Goal: Task Accomplishment & Management: Use online tool/utility

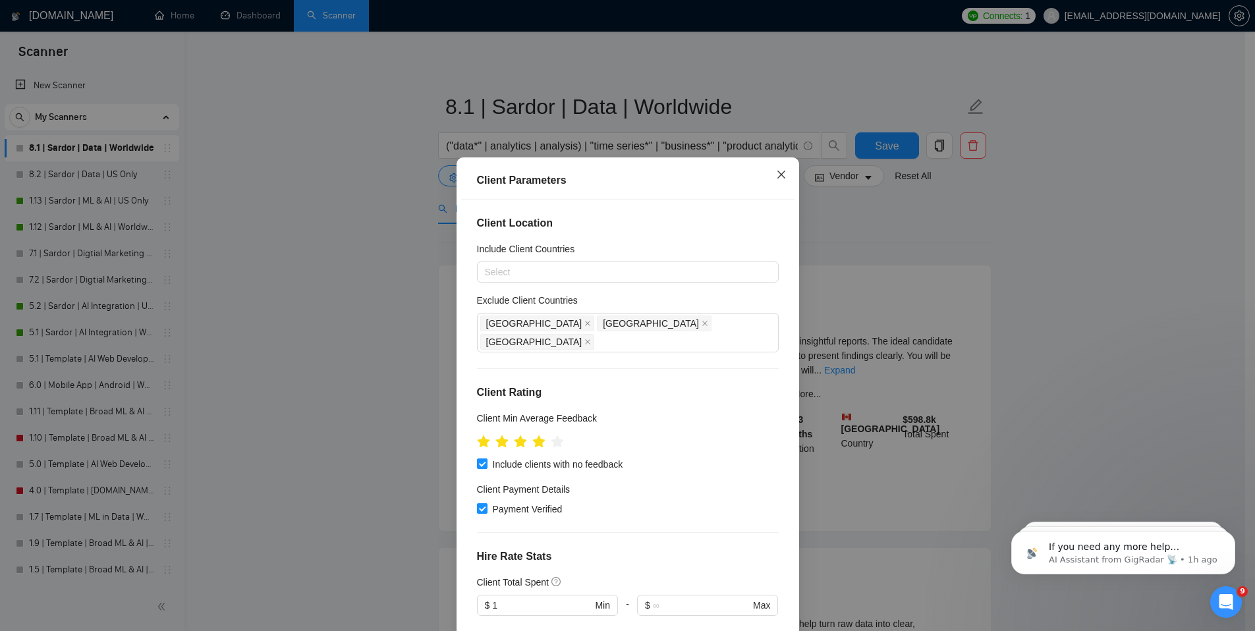
scroll to position [2, 0]
click at [776, 179] on icon "close" at bounding box center [781, 174] width 11 height 11
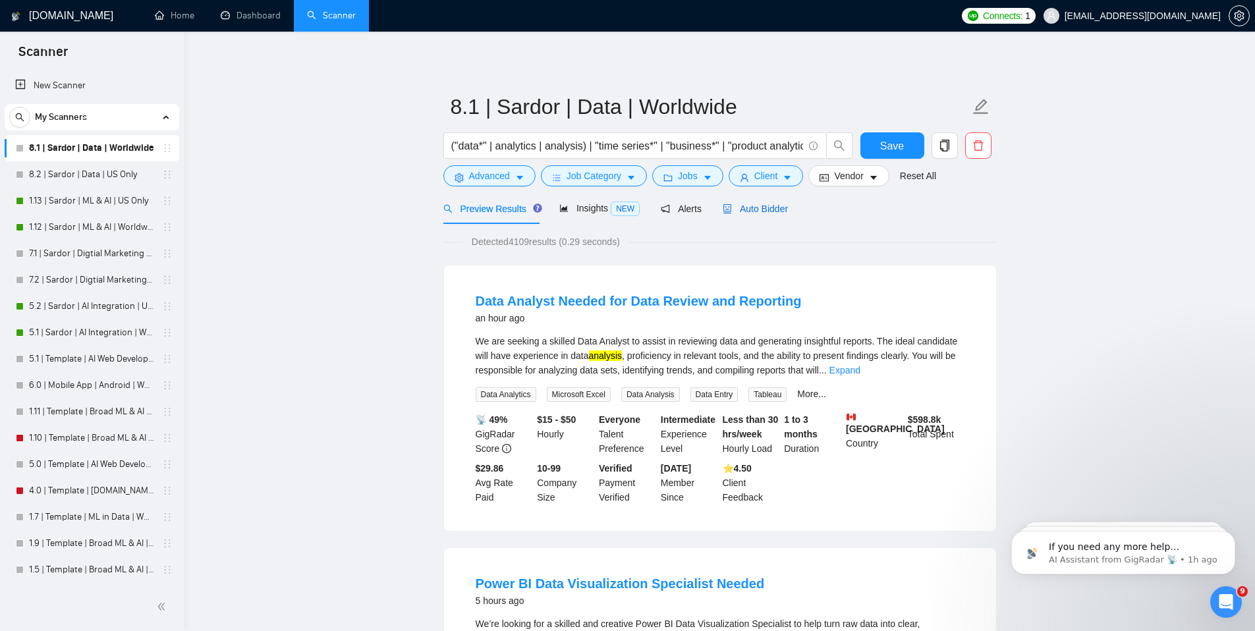
click at [743, 202] on div "Auto Bidder" at bounding box center [755, 209] width 65 height 14
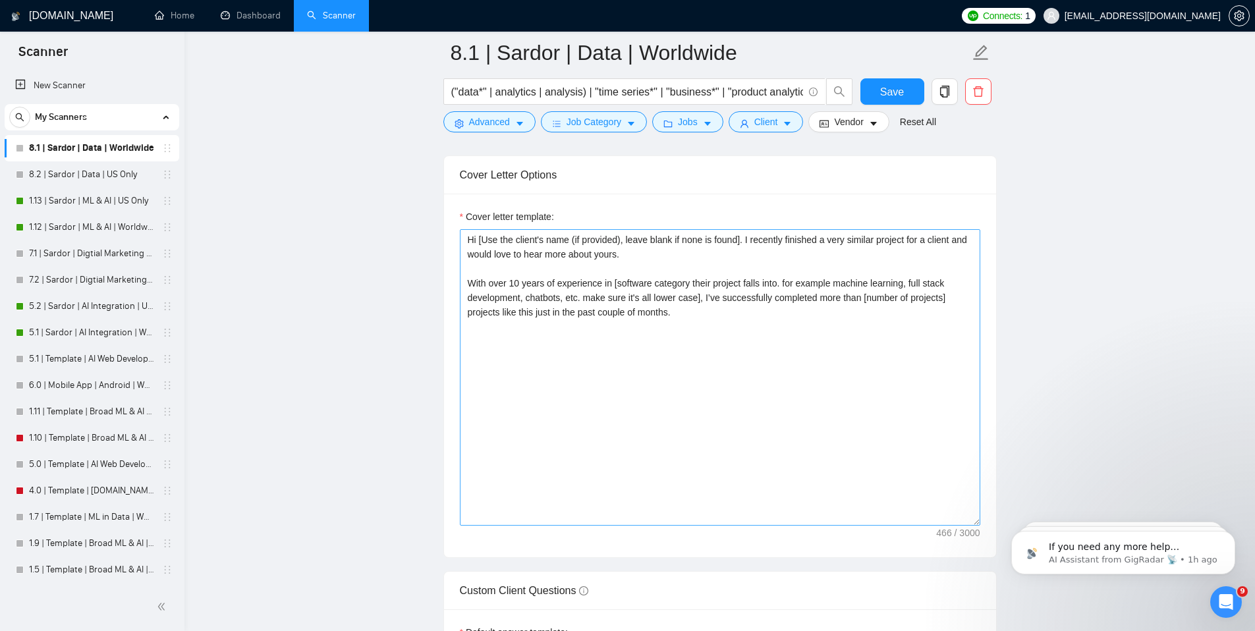
scroll to position [1488, 0]
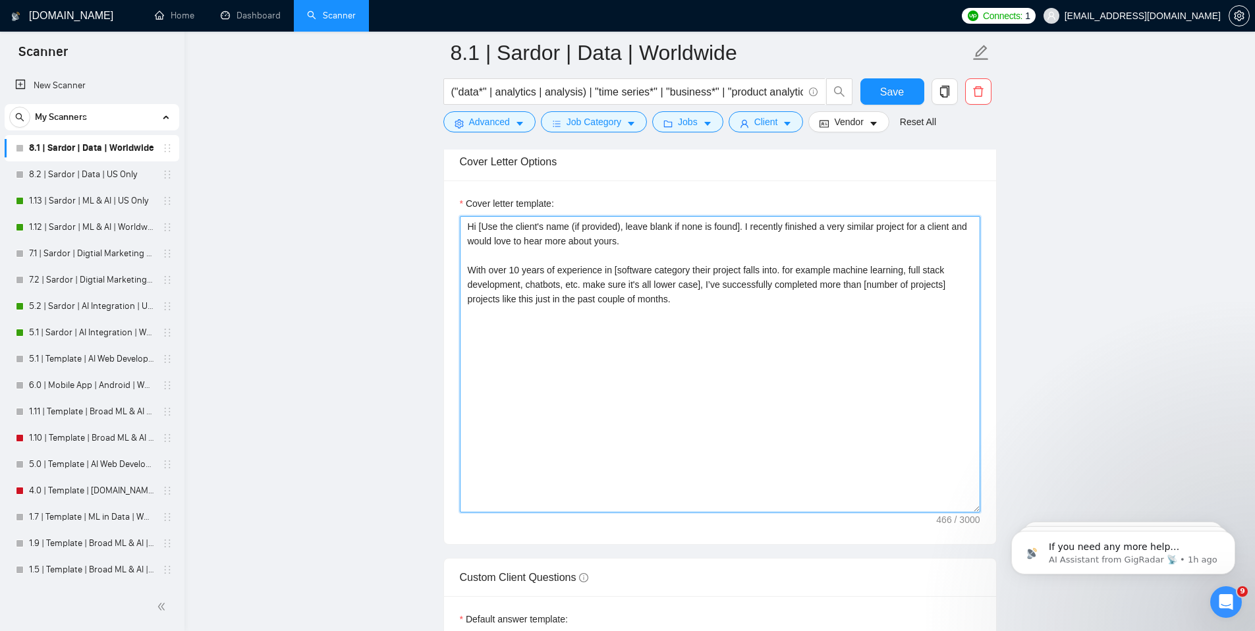
click at [786, 380] on textarea "Hi [Use the client's name (if provided), leave blank if none is found]. I recen…" at bounding box center [720, 364] width 521 height 297
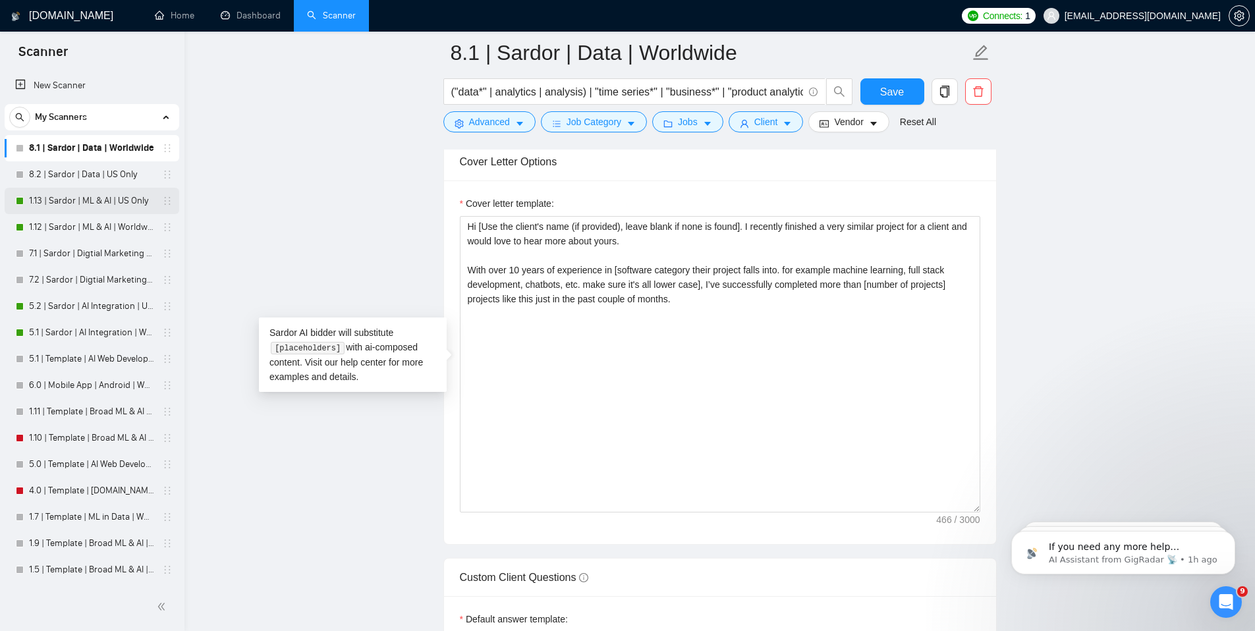
click at [83, 203] on link "1.13 | Sardor | ML & AI | US Only" at bounding box center [91, 201] width 125 height 26
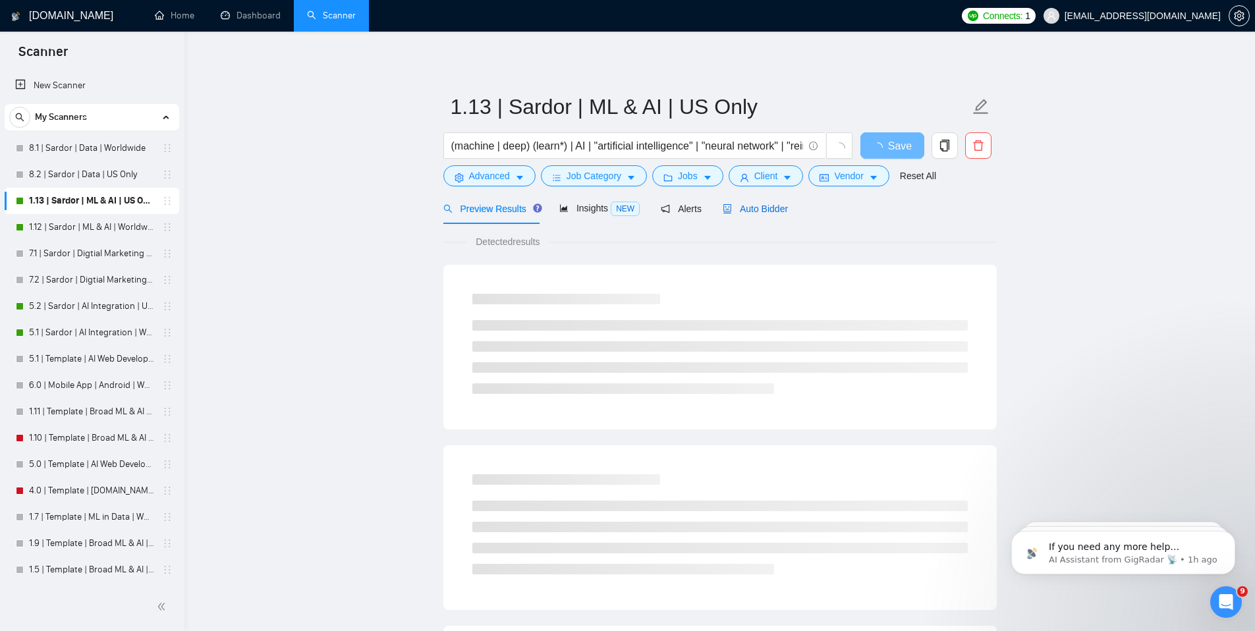
click at [788, 204] on span "Auto Bidder" at bounding box center [755, 209] width 65 height 11
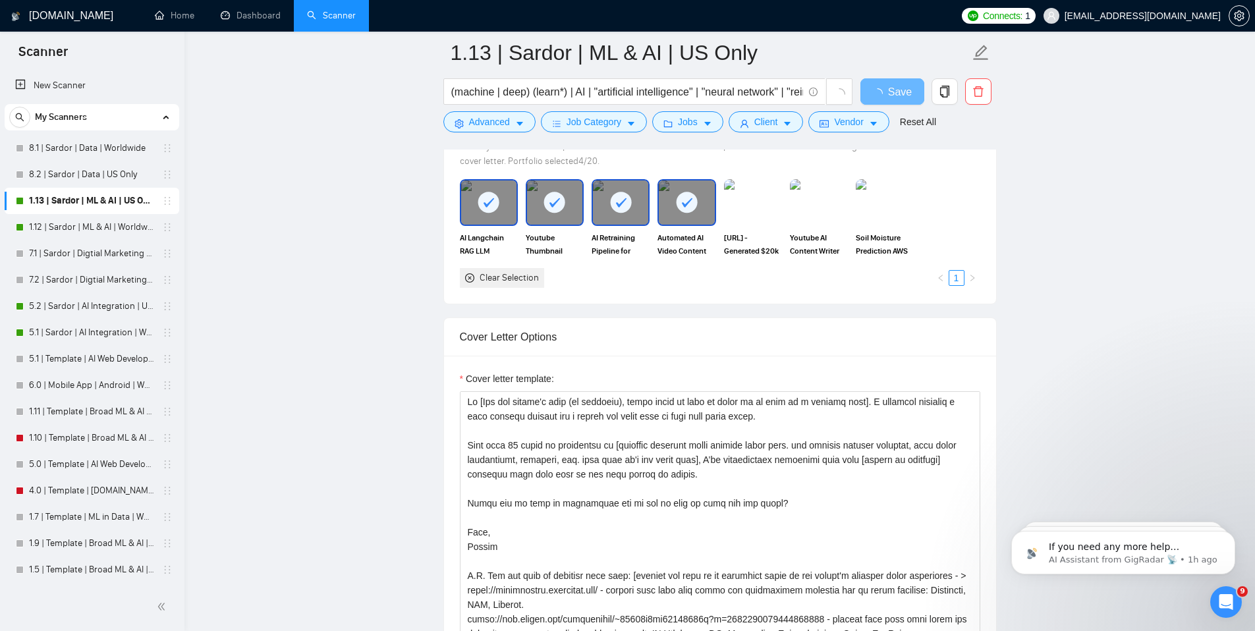
scroll to position [1289, 0]
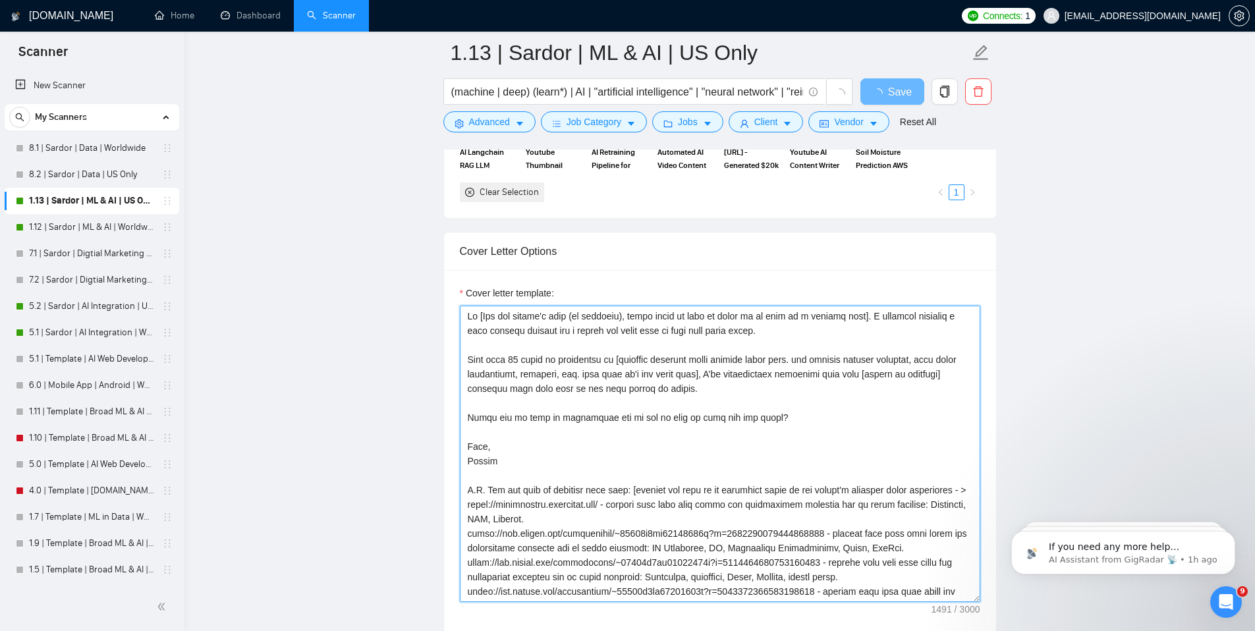
click at [713, 372] on textarea "Cover letter template:" at bounding box center [720, 454] width 521 height 297
click at [754, 383] on textarea "Cover letter template:" at bounding box center [720, 454] width 521 height 297
click at [774, 416] on textarea "Cover letter template:" at bounding box center [720, 454] width 521 height 297
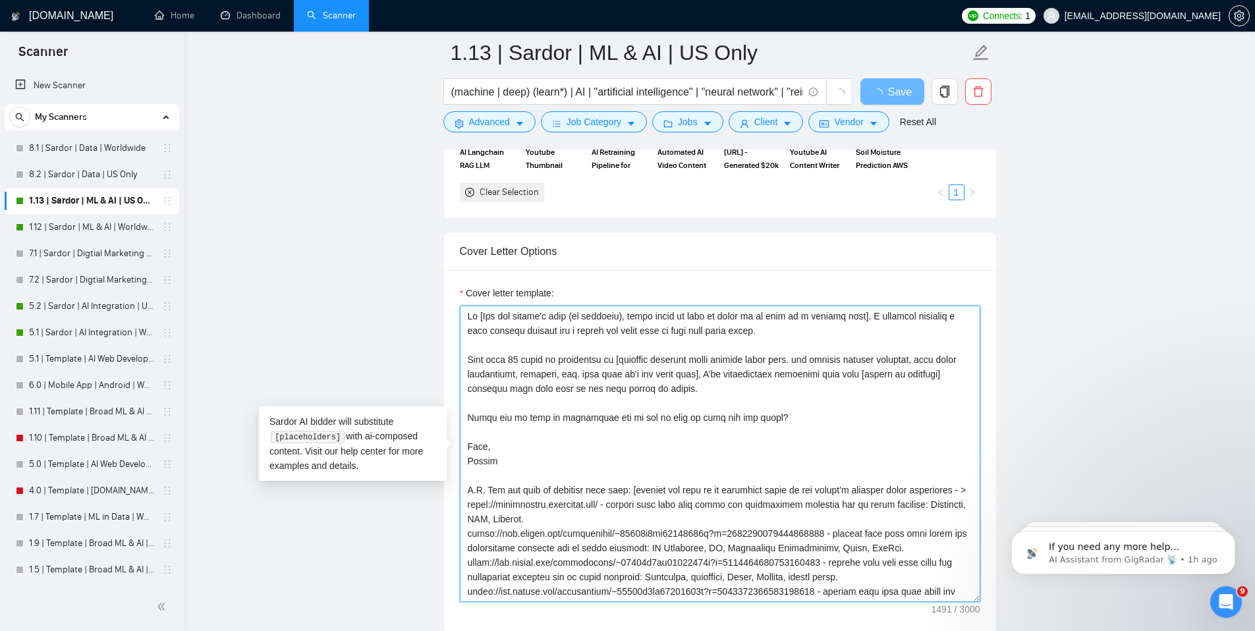
click at [774, 416] on textarea "Cover letter template:" at bounding box center [720, 454] width 521 height 297
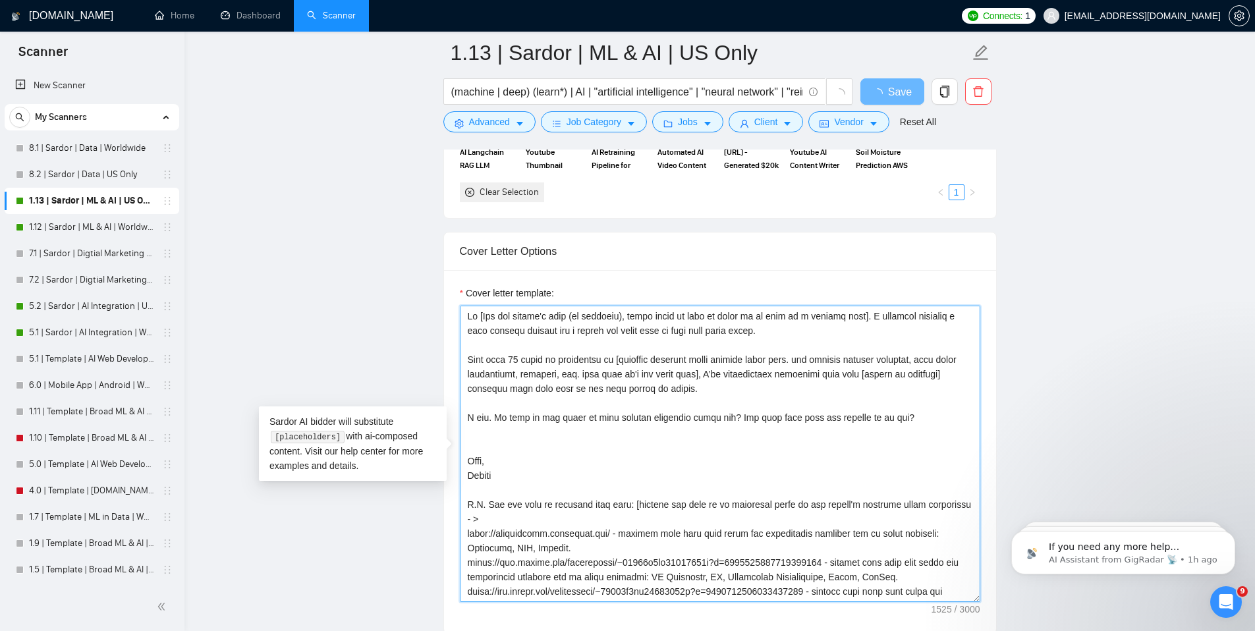
drag, startPoint x: 737, startPoint y: 419, endPoint x: 739, endPoint y: 427, distance: 8.2
click at [739, 427] on textarea "Cover letter template:" at bounding box center [720, 454] width 521 height 297
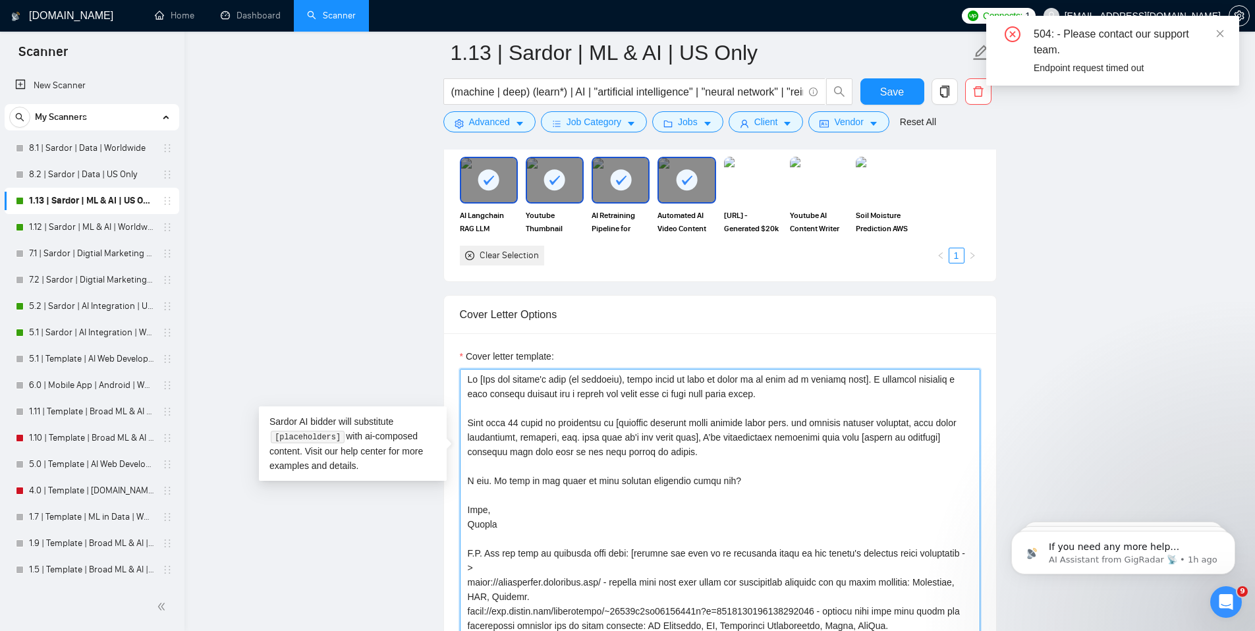
drag, startPoint x: 494, startPoint y: 480, endPoint x: 468, endPoint y: 481, distance: 26.4
click at [468, 481] on textarea "Cover letter template:" at bounding box center [720, 517] width 521 height 297
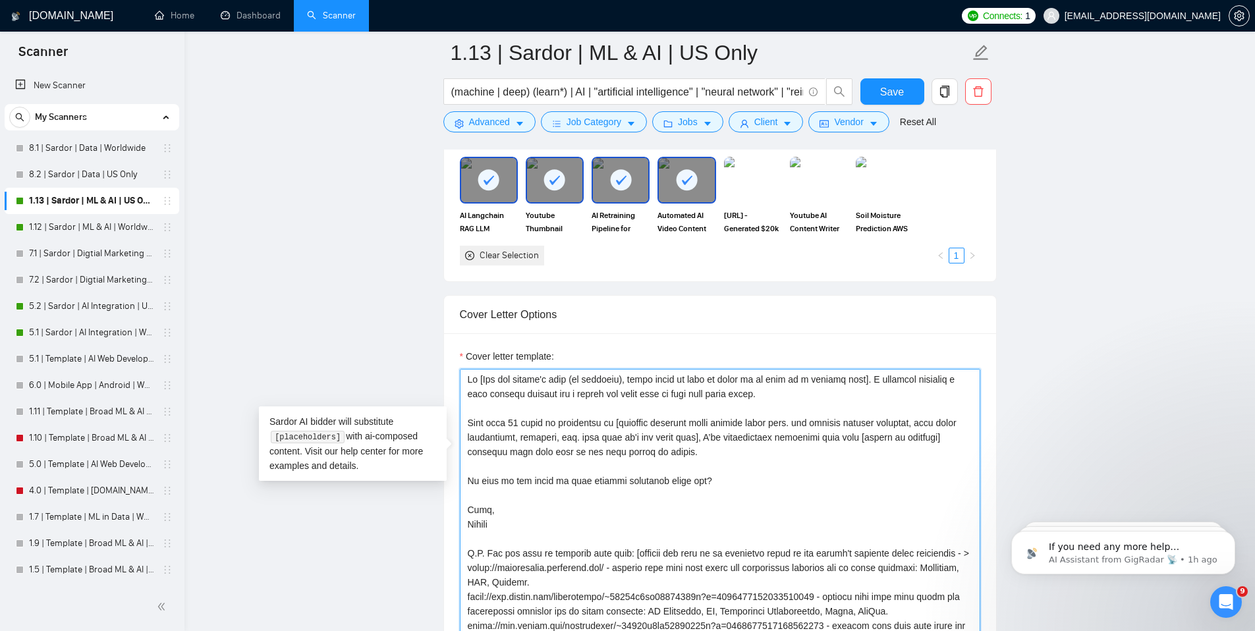
drag, startPoint x: 859, startPoint y: 439, endPoint x: 848, endPoint y: 392, distance: 48.7
click at [848, 392] on textarea "Cover letter template:" at bounding box center [720, 517] width 521 height 297
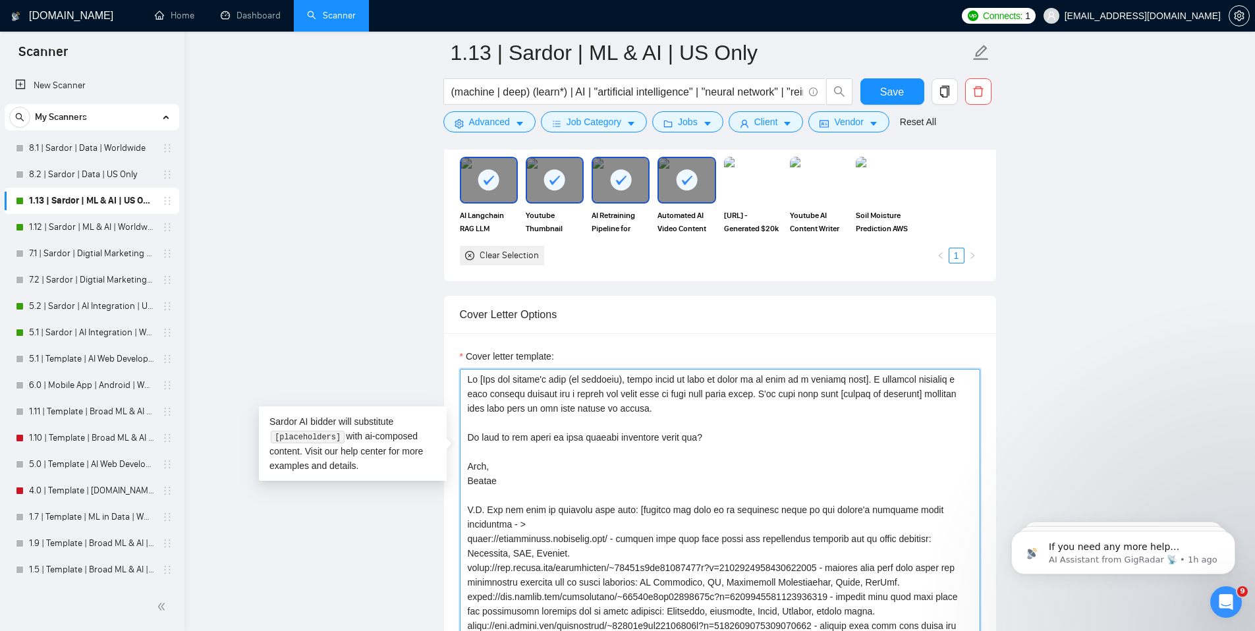
click at [709, 439] on textarea "Cover letter template:" at bounding box center [720, 517] width 521 height 297
type textarea "Hi [Use the client's name (if provided), leave blank if none is found or if thi…"
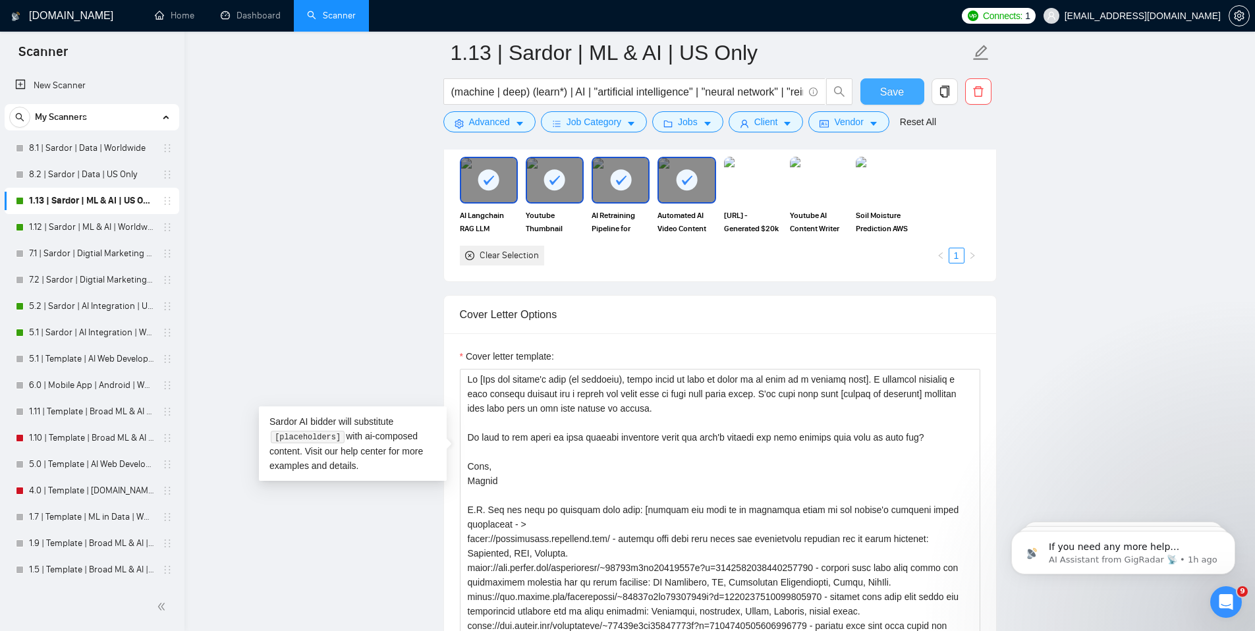
click at [887, 84] on span "Save" at bounding box center [892, 92] width 24 height 16
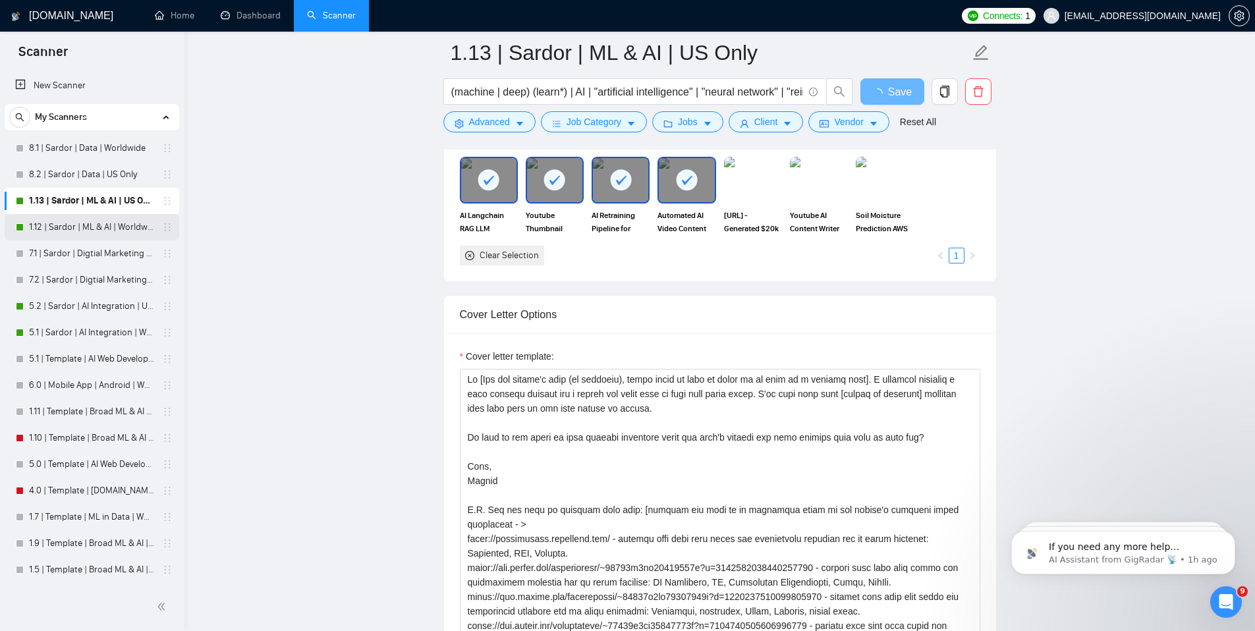
click at [67, 225] on link "1.12 | Sardor | ML & AI | Worldwide" at bounding box center [91, 227] width 125 height 26
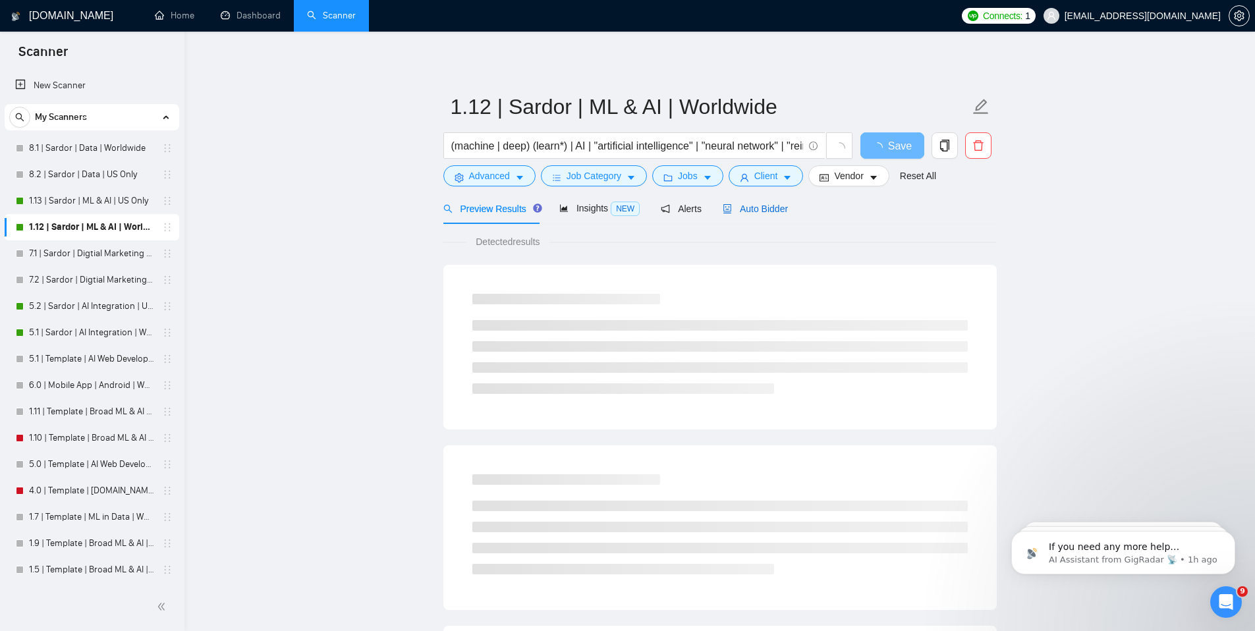
click at [756, 211] on span "Auto Bidder" at bounding box center [755, 209] width 65 height 11
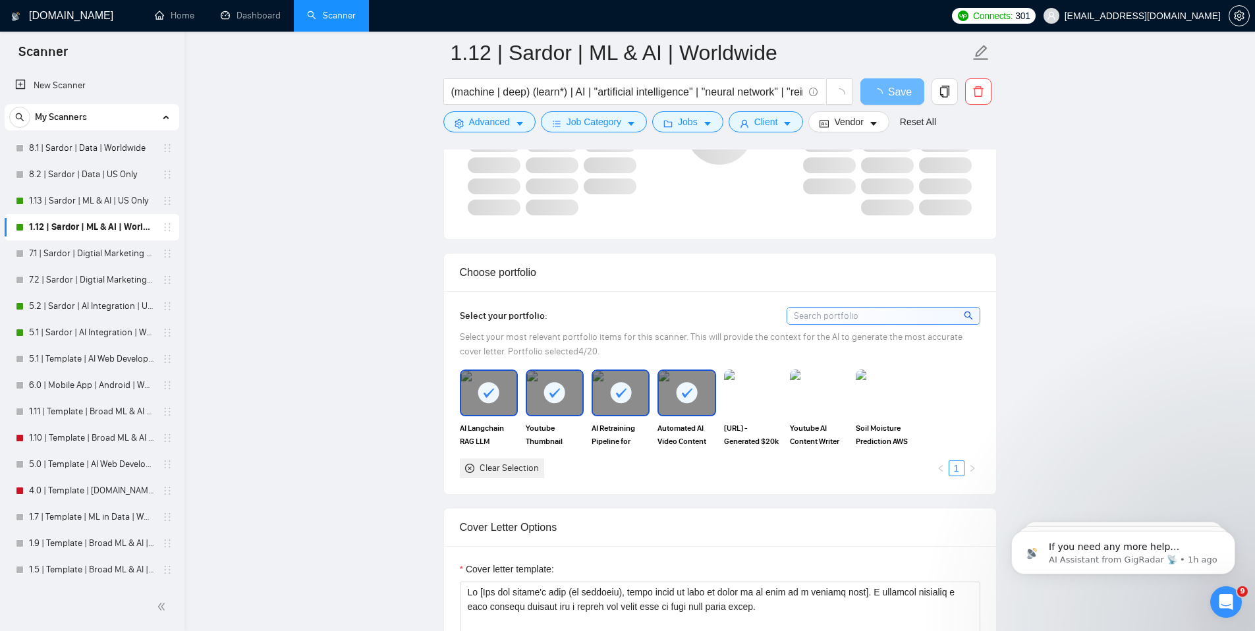
scroll to position [1171, 0]
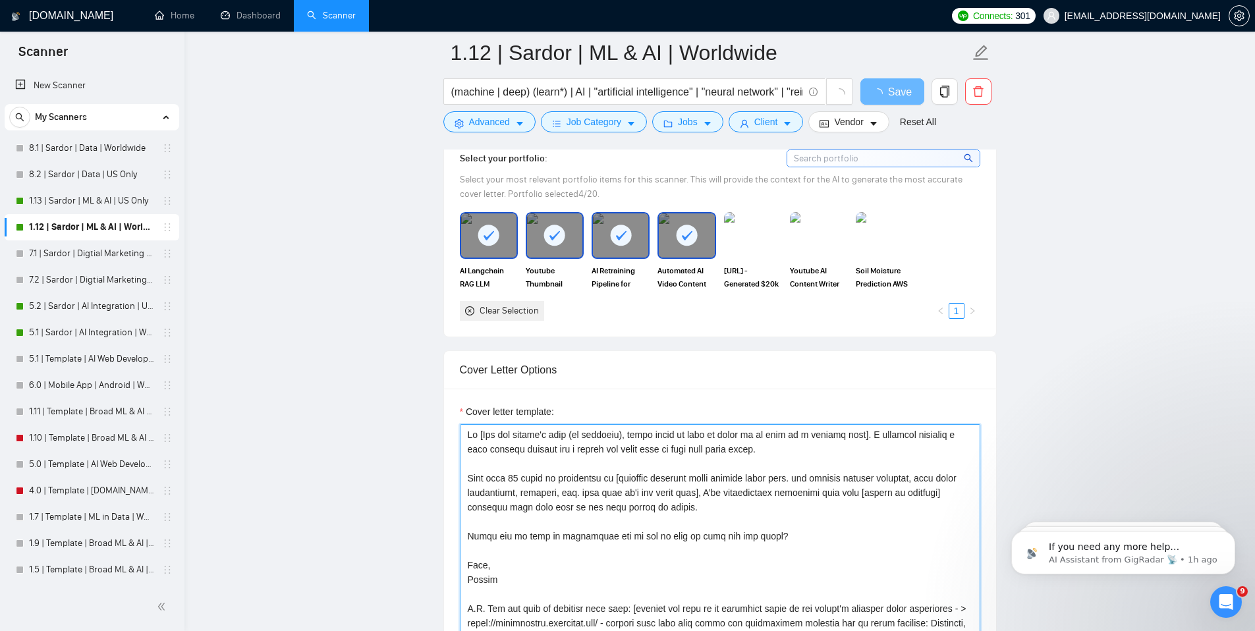
click at [647, 537] on textarea "Cover letter template:" at bounding box center [720, 572] width 521 height 297
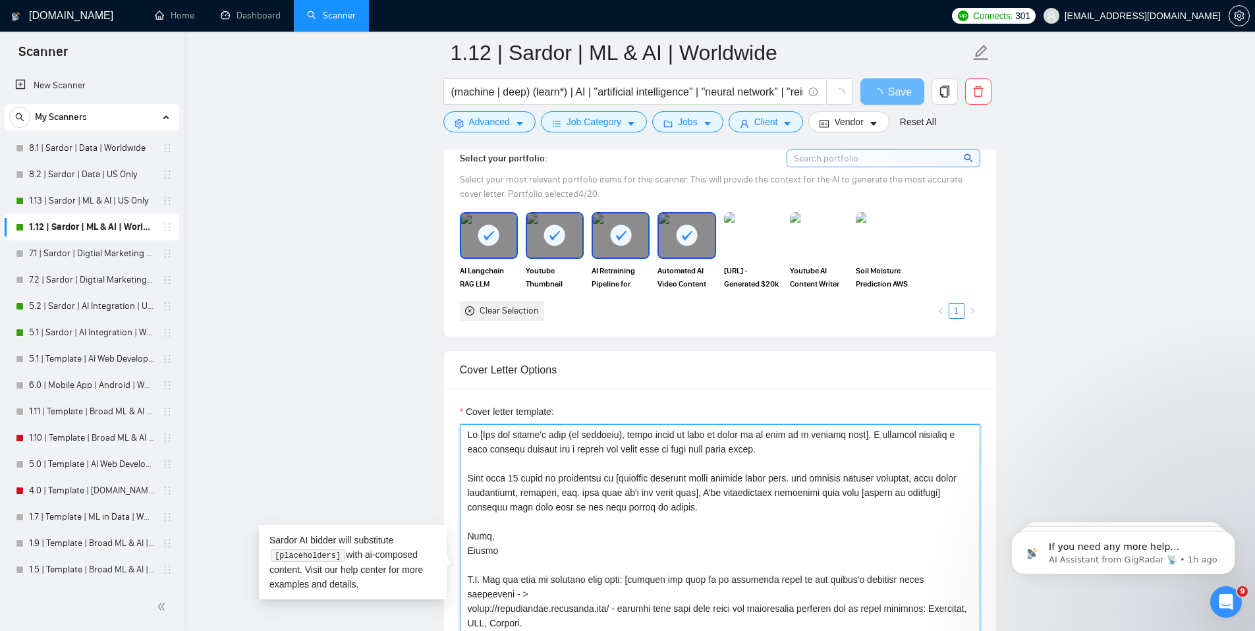
drag, startPoint x: 606, startPoint y: 557, endPoint x: 553, endPoint y: 524, distance: 62.7
click at [553, 524] on textarea "Cover letter template:" at bounding box center [720, 572] width 521 height 297
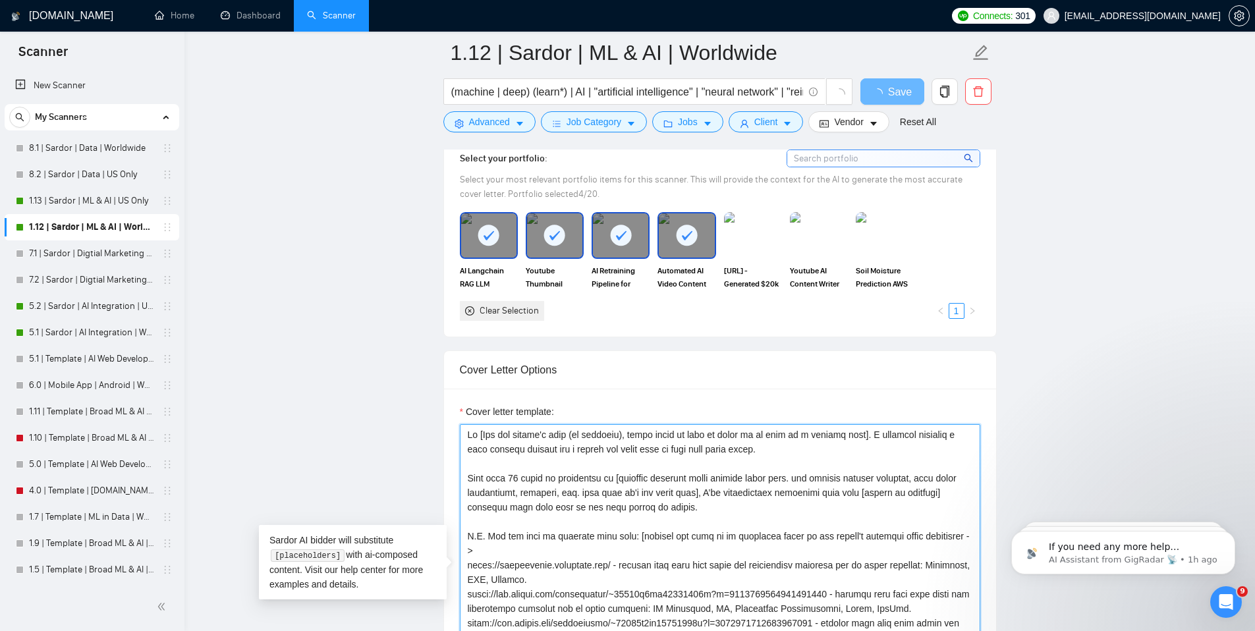
type textarea "Lo [Ips dol sitame'c adip (el seddoeiu), tempo incid ut labo et dolor ma al eni…"
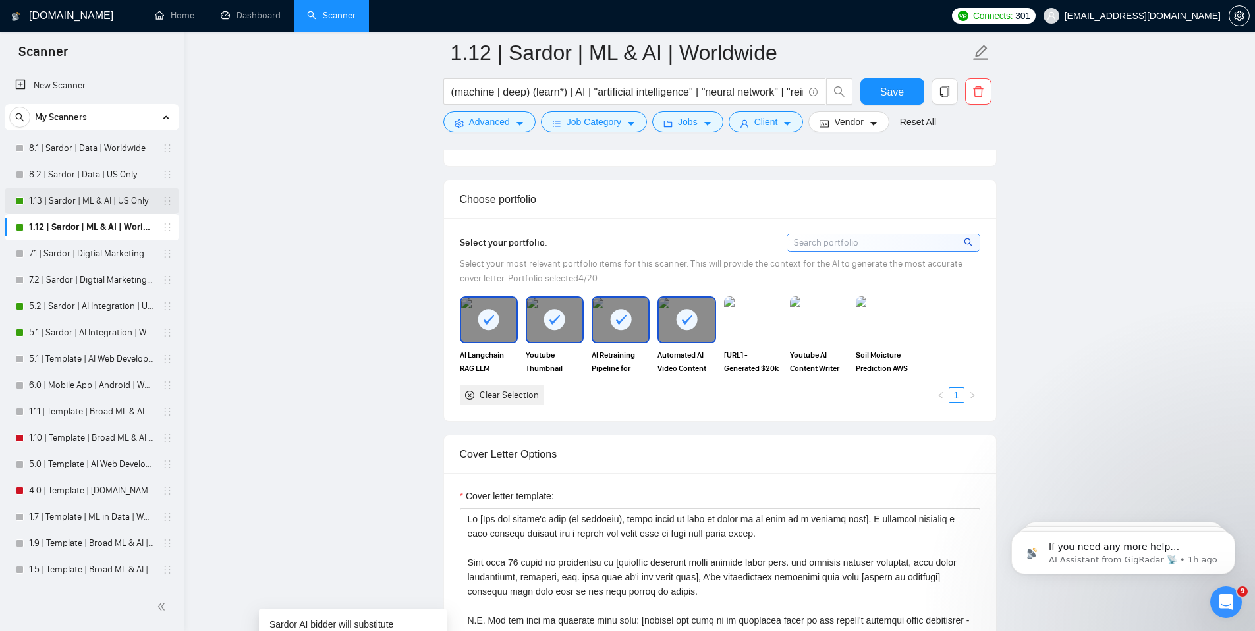
click at [98, 203] on link "1.13 | Sardor | ML & AI | US Only" at bounding box center [91, 201] width 125 height 26
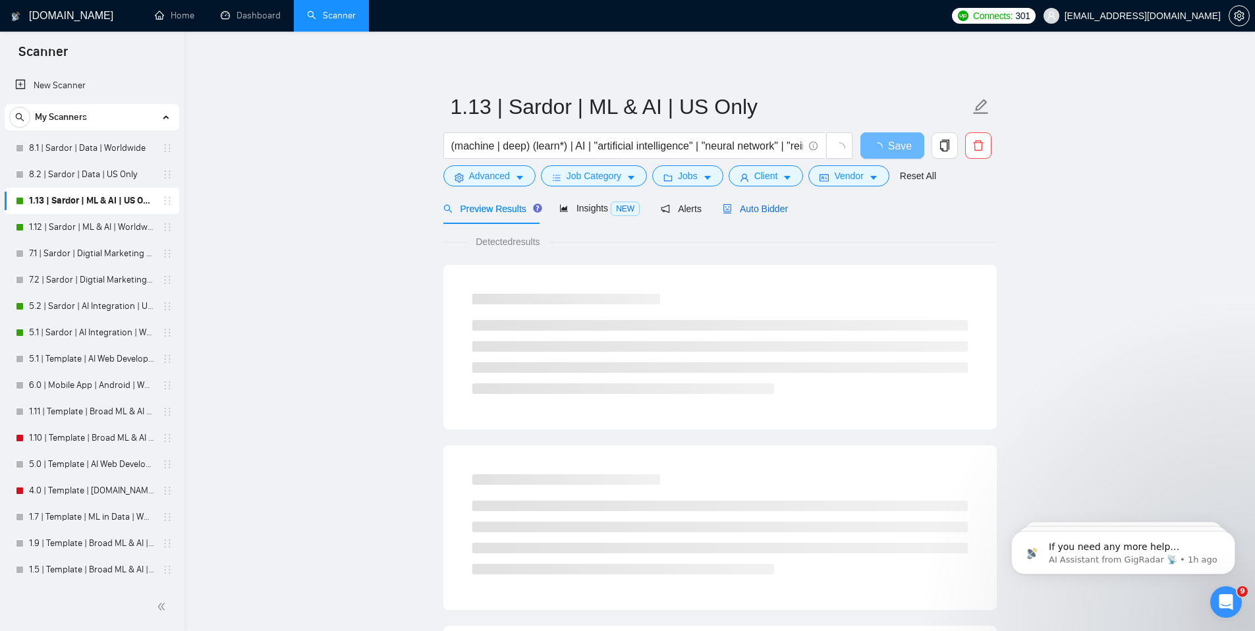
click at [762, 202] on div "Auto Bidder" at bounding box center [755, 209] width 65 height 14
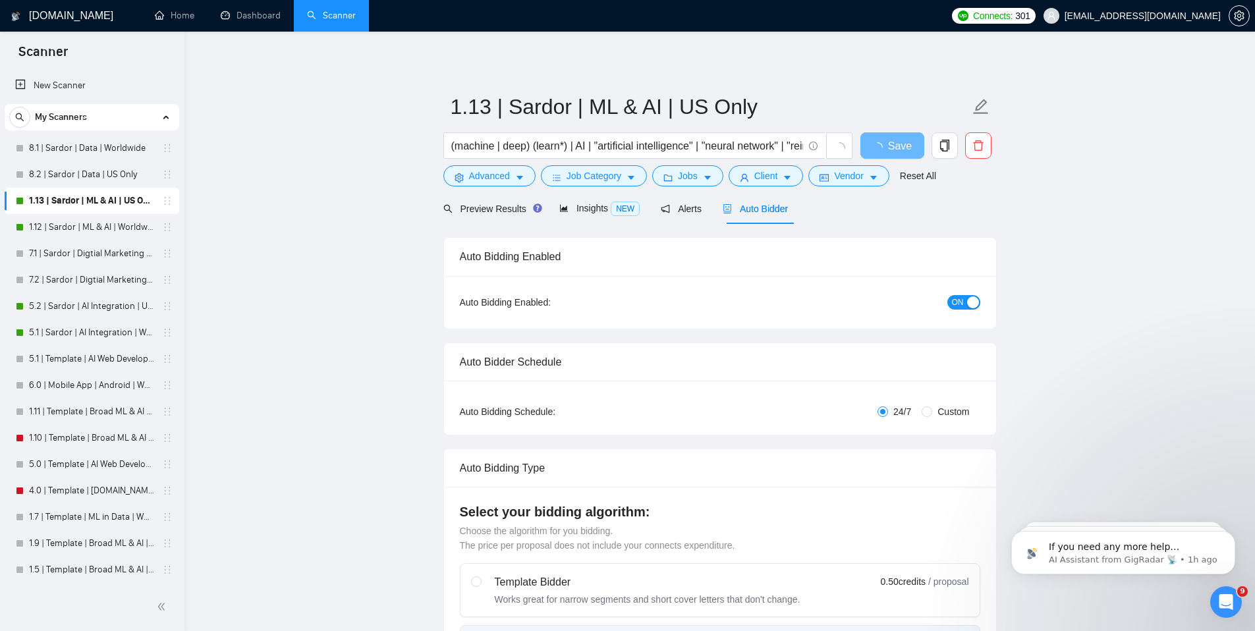
checkbox input "true"
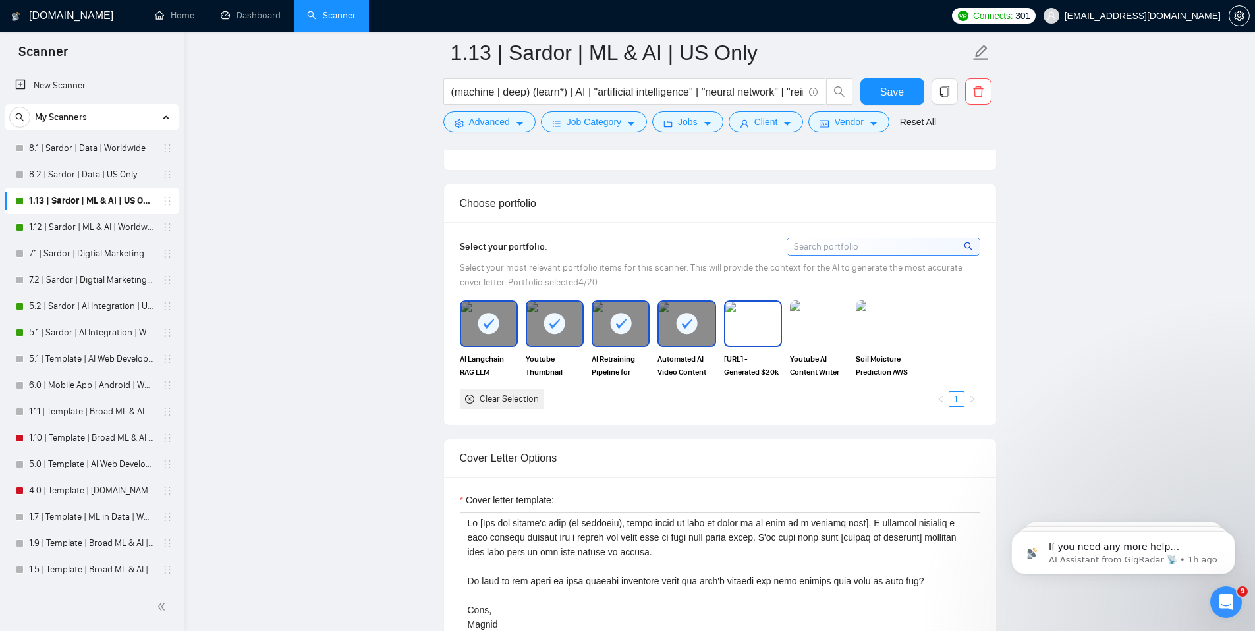
scroll to position [1317, 0]
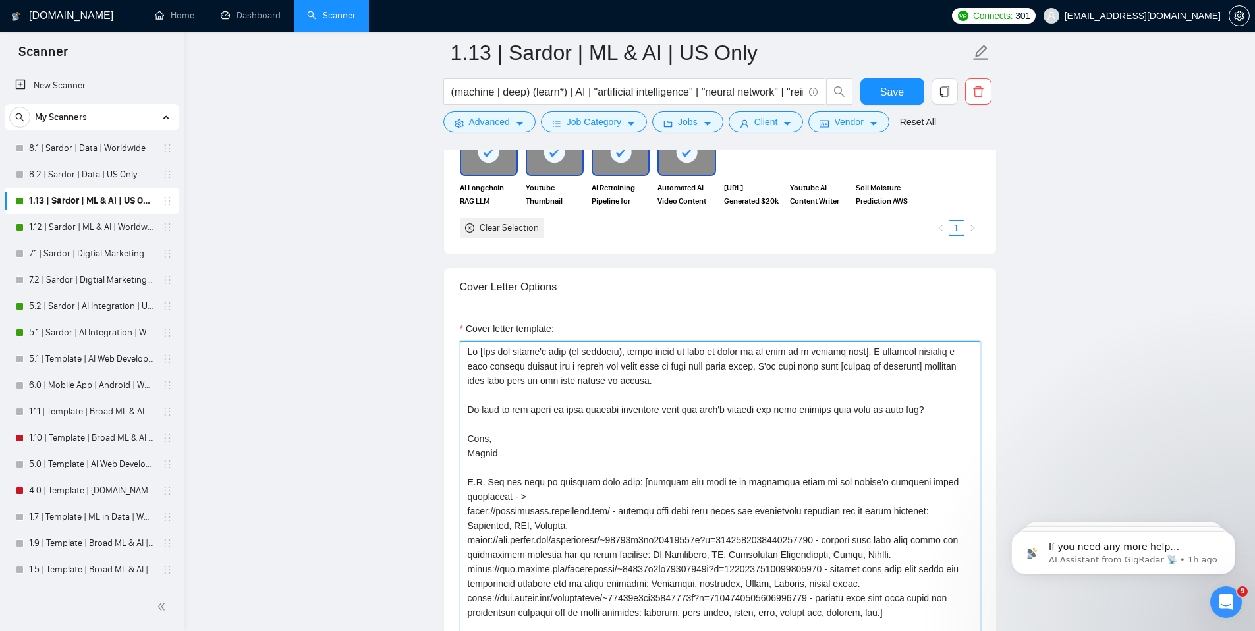
click at [729, 409] on textarea "Cover letter template:" at bounding box center [720, 489] width 521 height 297
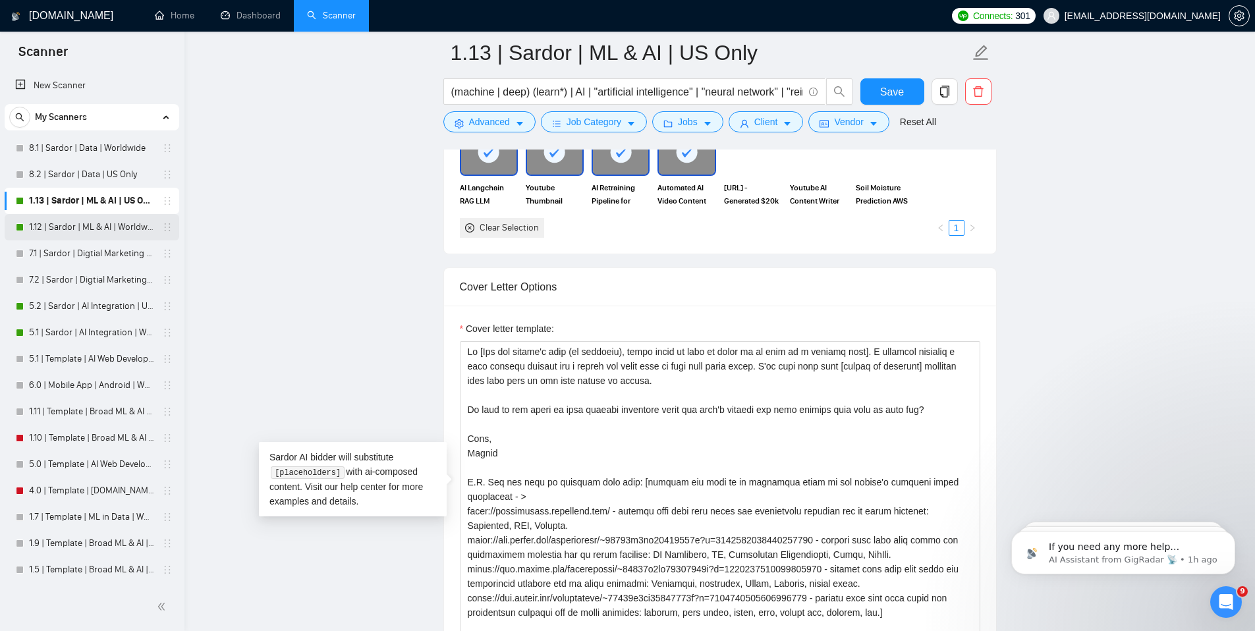
click at [82, 225] on link "1.12 | Sardor | ML & AI | Worldwide" at bounding box center [91, 227] width 125 height 26
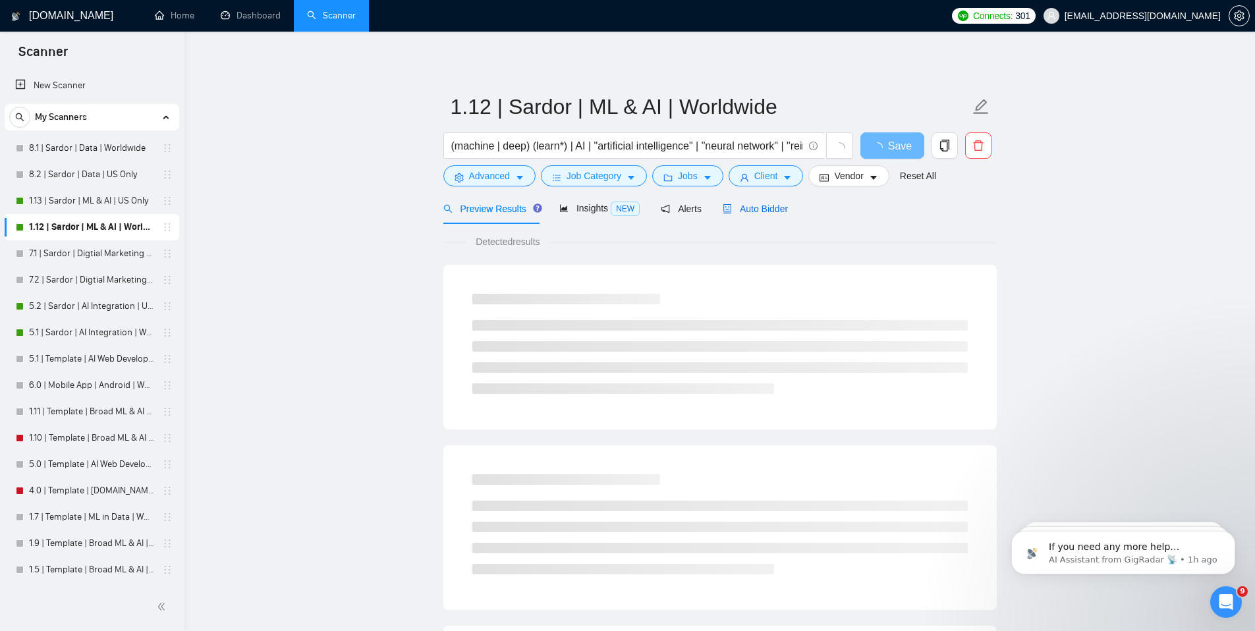
click at [755, 211] on span "Auto Bidder" at bounding box center [755, 209] width 65 height 11
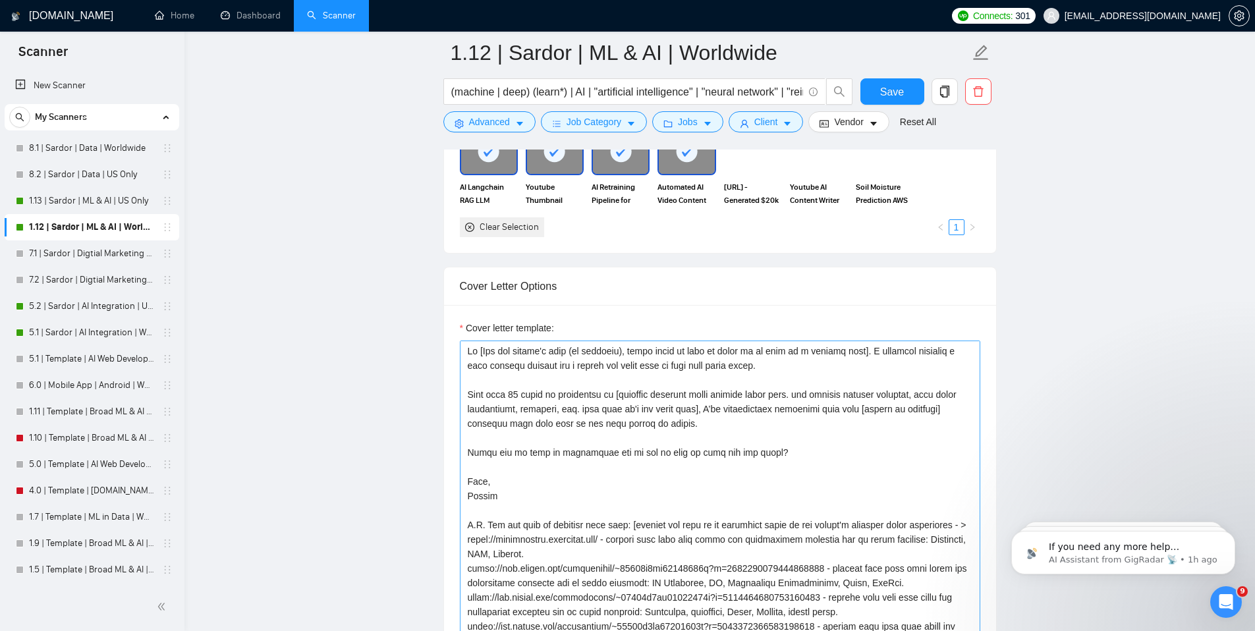
scroll to position [1343, 0]
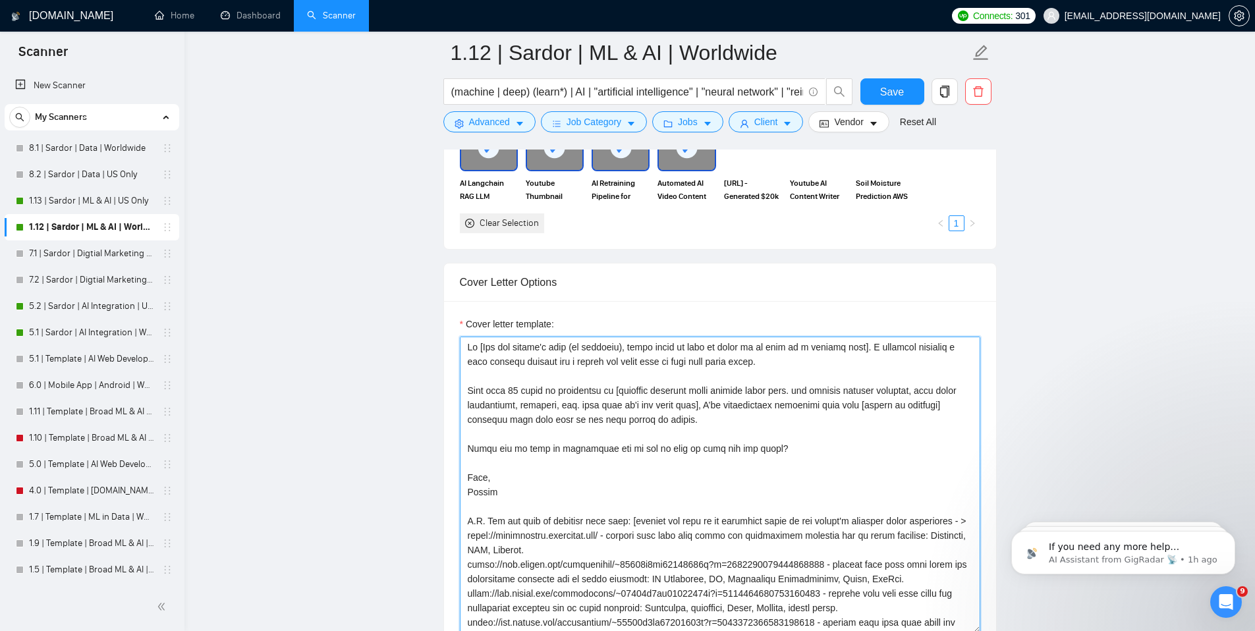
click at [635, 388] on textarea "Cover letter template:" at bounding box center [720, 485] width 521 height 297
paste textarea "I've done more than [number of projects] projects like this just in the past co…"
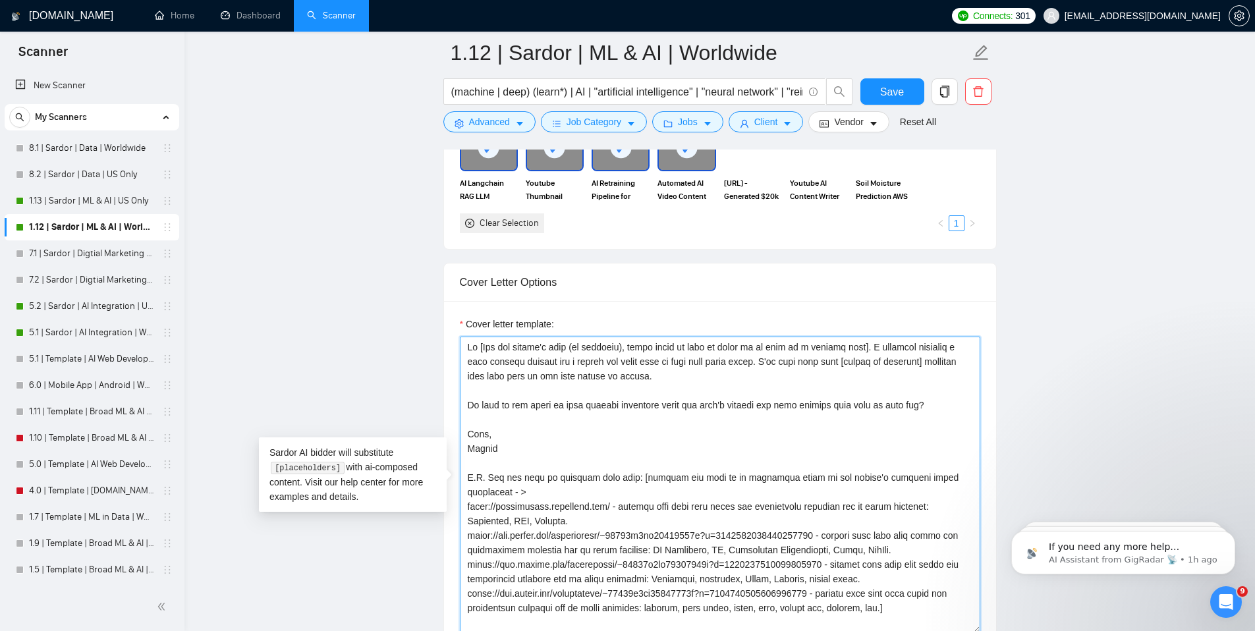
scroll to position [1344, 0]
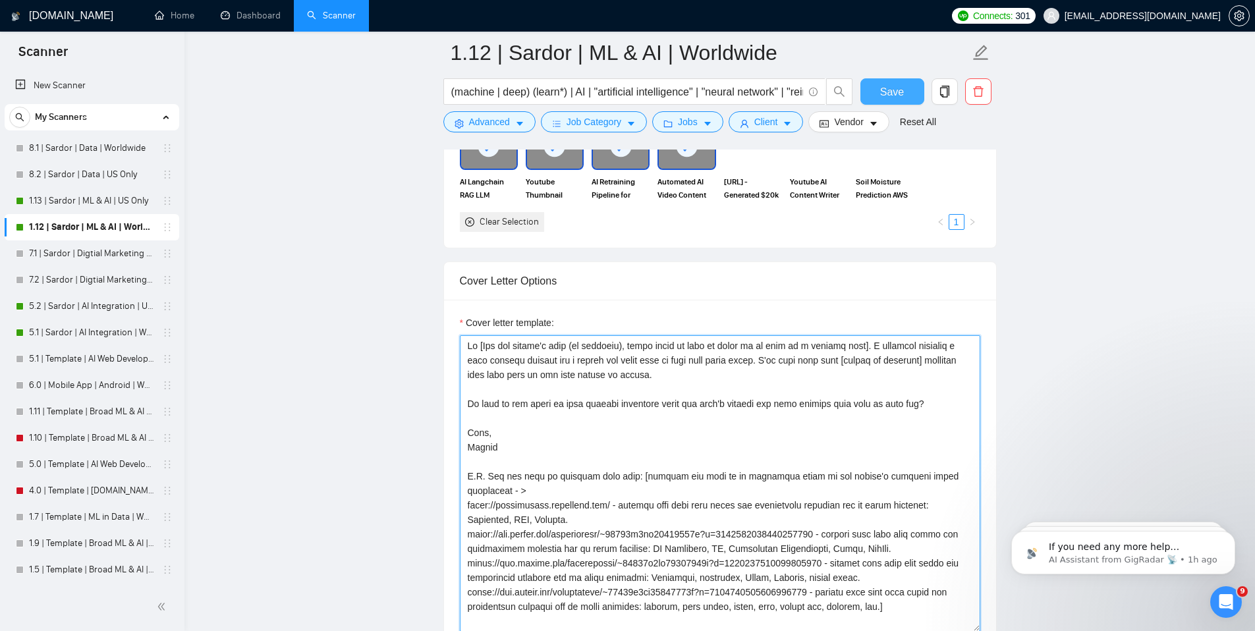
type textarea "Hi [Use the client's name (if provided), leave blank if none is found or if thi…"
click at [913, 98] on button "Save" at bounding box center [893, 91] width 64 height 26
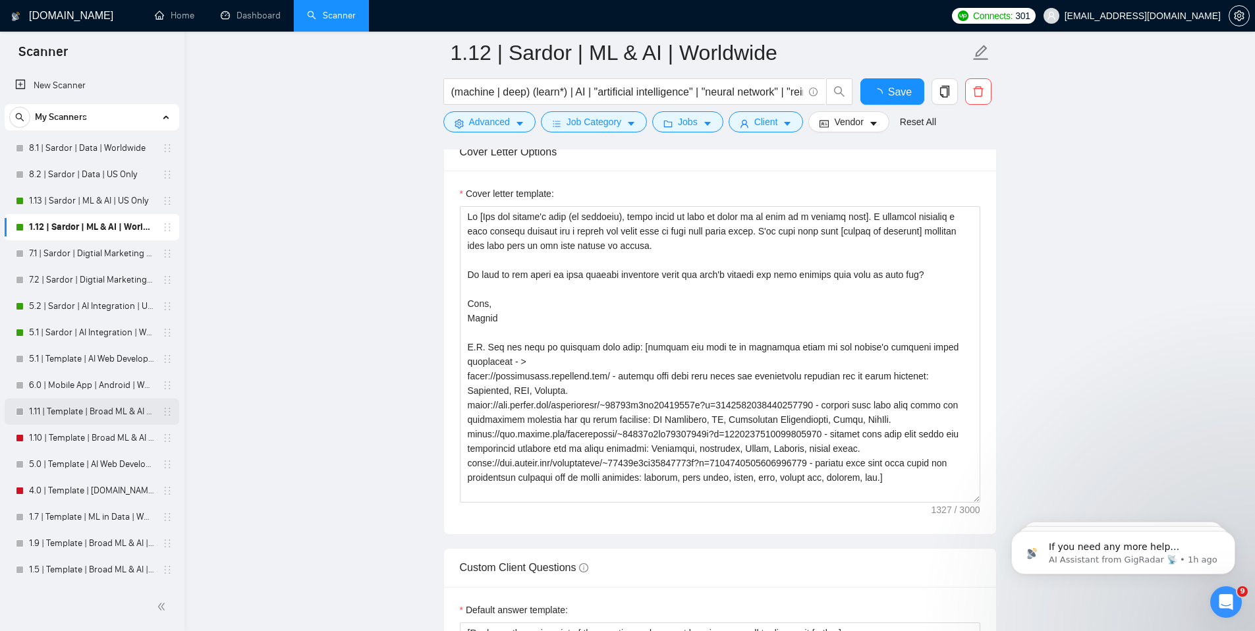
drag, startPoint x: 1073, startPoint y: 142, endPoint x: 47, endPoint y: 408, distance: 1059.3
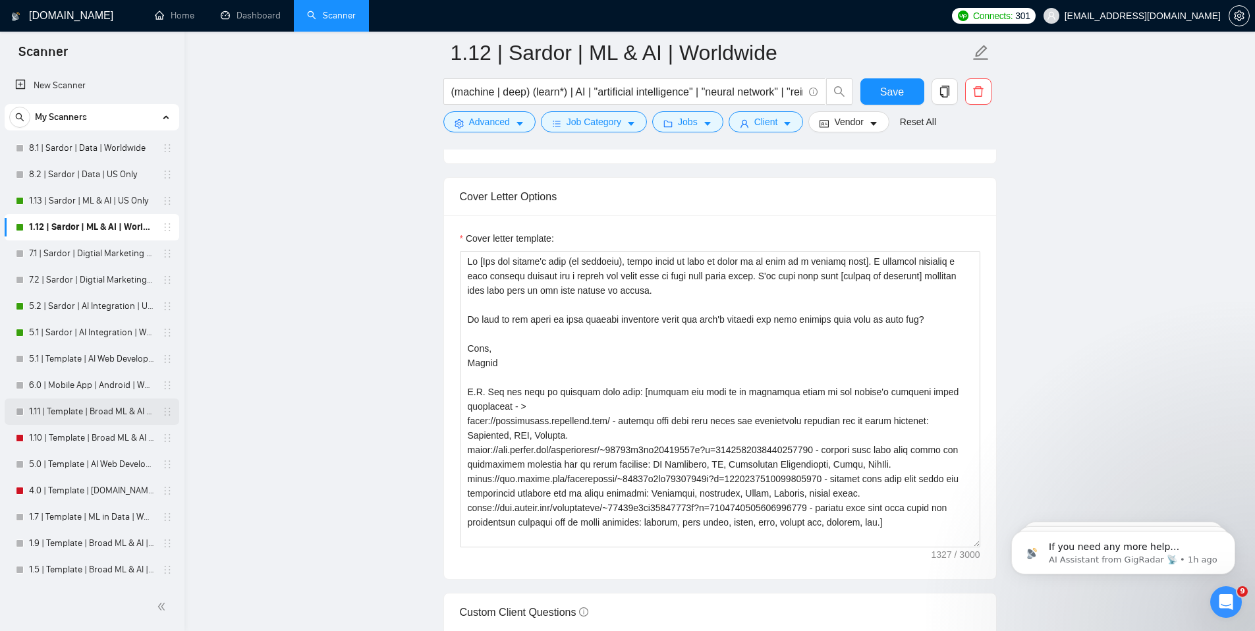
drag, startPoint x: 47, startPoint y: 408, endPoint x: 42, endPoint y: 398, distance: 11.2
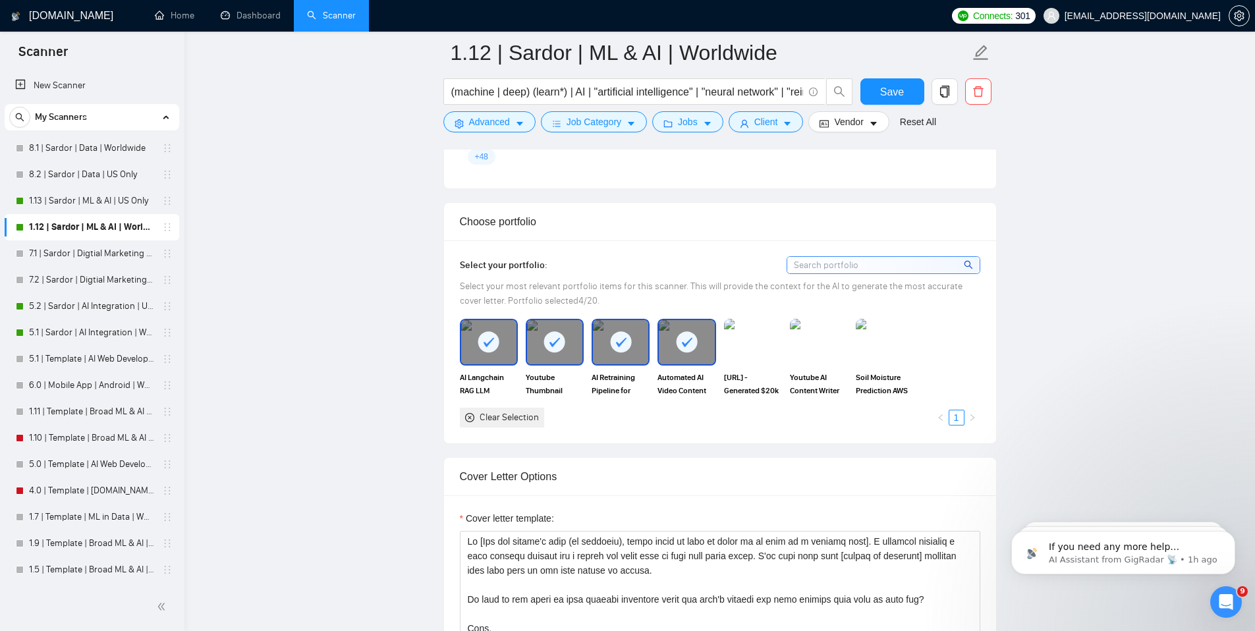
scroll to position [1105, 0]
